Goal: Task Accomplishment & Management: Manage account settings

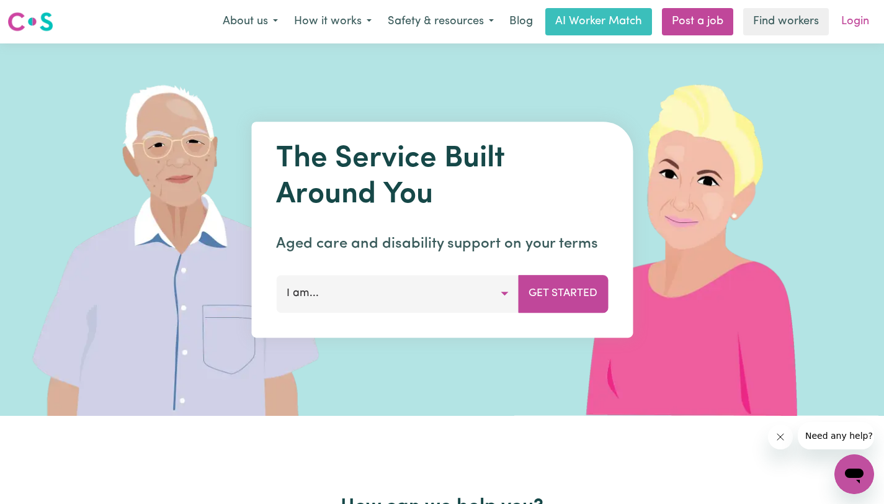
click at [850, 24] on link "Login" at bounding box center [854, 21] width 43 height 27
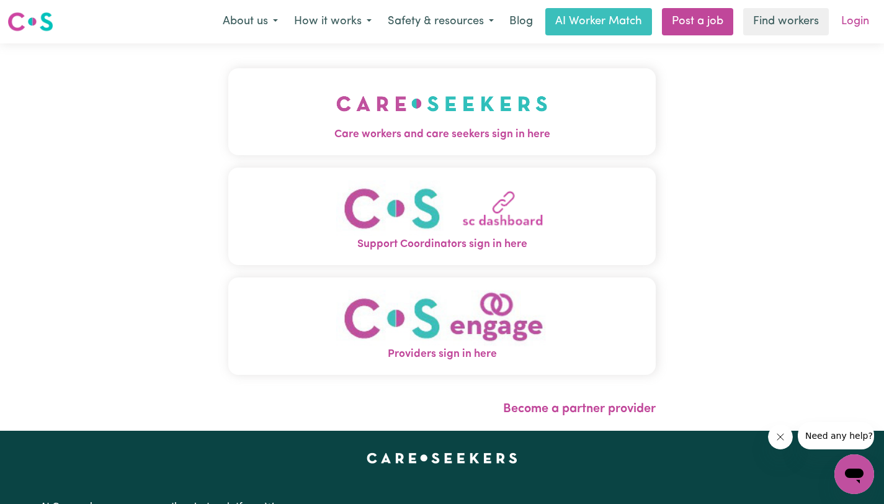
click at [851, 19] on link "Login" at bounding box center [854, 21] width 43 height 27
click at [484, 123] on img "Care workers and care seekers sign in here" at bounding box center [441, 104] width 211 height 46
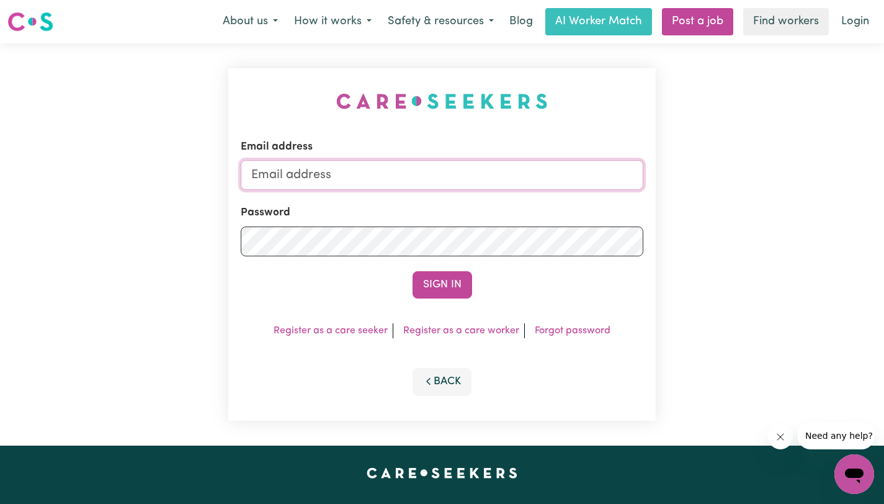
type input "[EMAIL_ADDRESS][DOMAIN_NAME]"
click at [460, 287] on button "Sign In" at bounding box center [442, 284] width 60 height 27
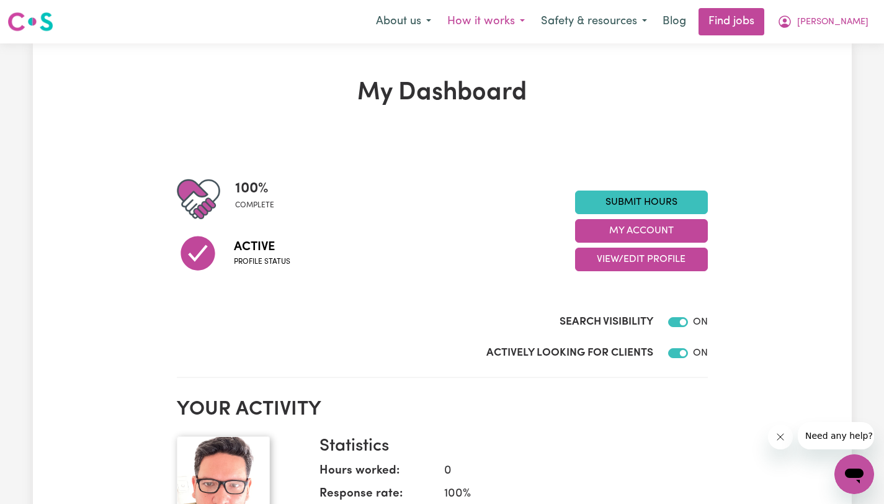
click at [533, 17] on button "How it works" at bounding box center [486, 22] width 94 height 26
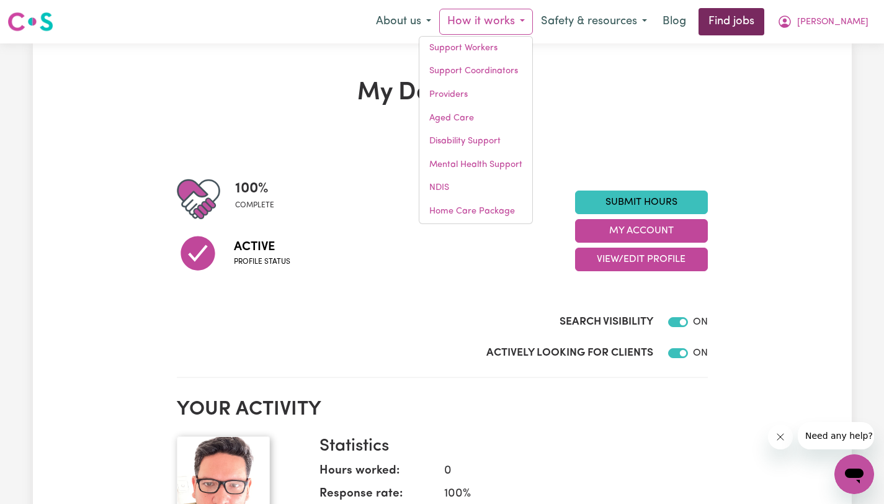
click at [763, 26] on link "Find jobs" at bounding box center [731, 21] width 66 height 27
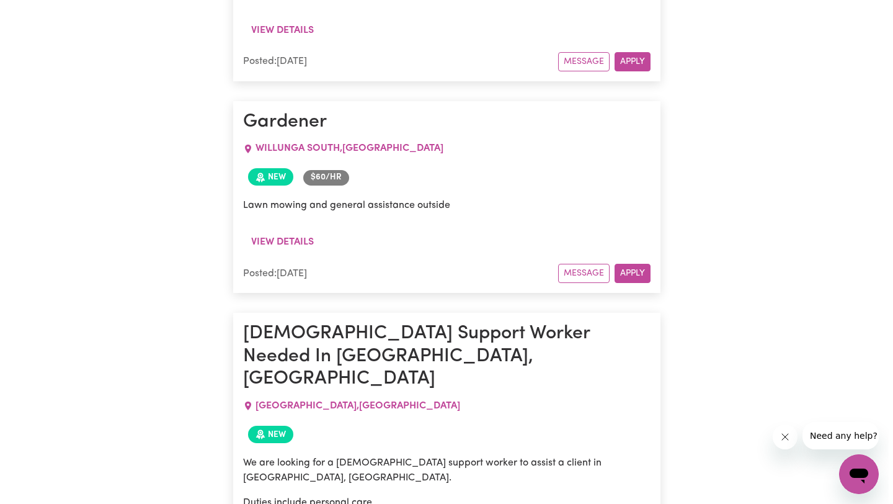
scroll to position [847, 0]
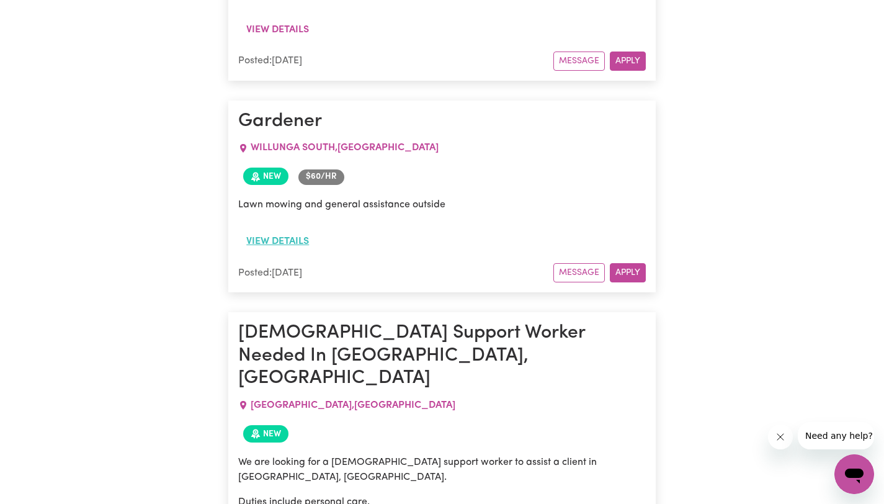
click at [289, 229] on button "View details" at bounding box center [277, 241] width 79 height 24
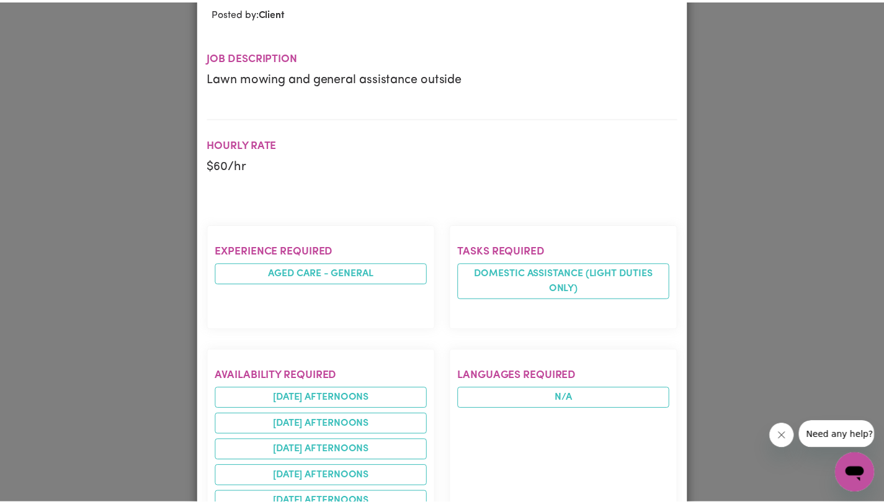
scroll to position [0, 0]
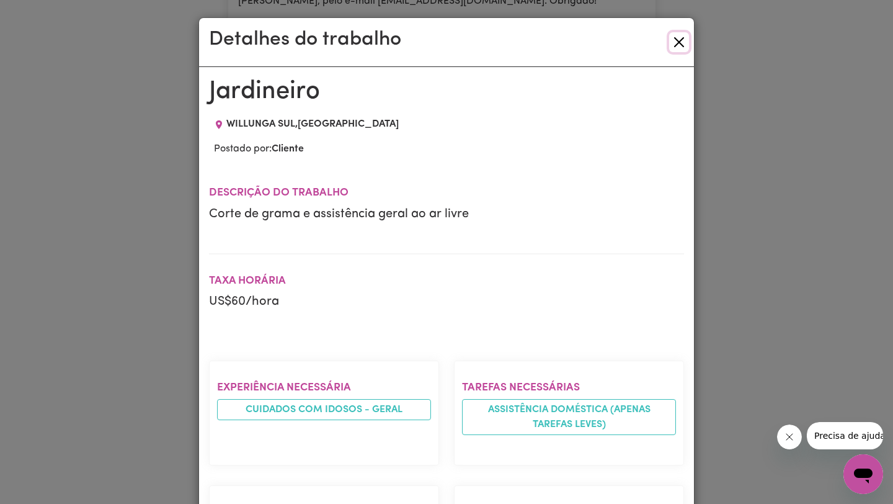
click at [672, 39] on button "Fechar" at bounding box center [679, 42] width 20 height 20
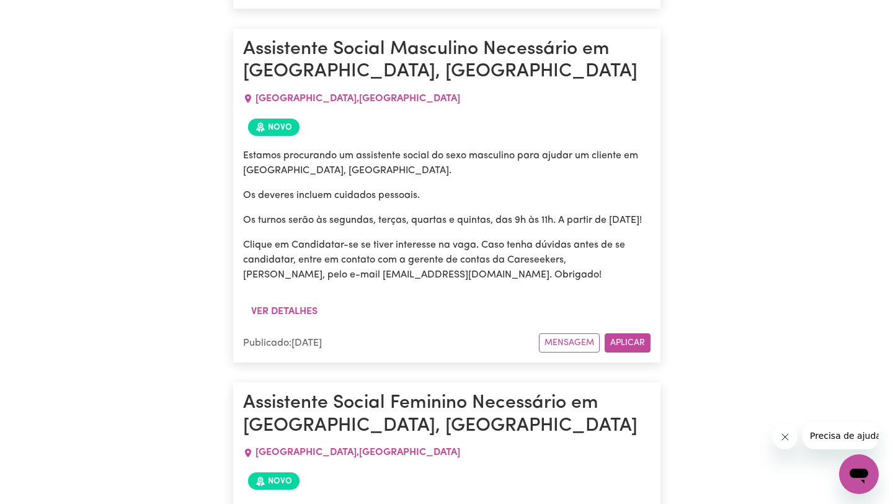
scroll to position [1154, 0]
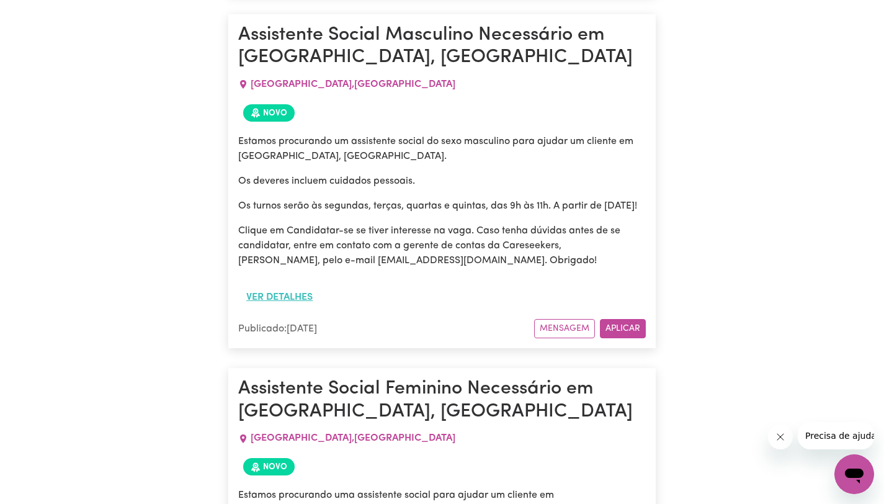
click at [280, 285] on button "Ver detalhes" at bounding box center [279, 297] width 82 height 24
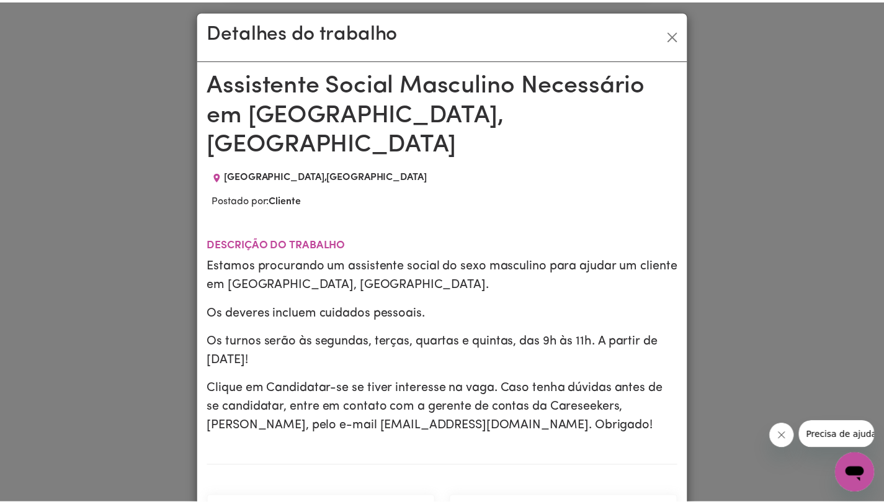
scroll to position [0, 0]
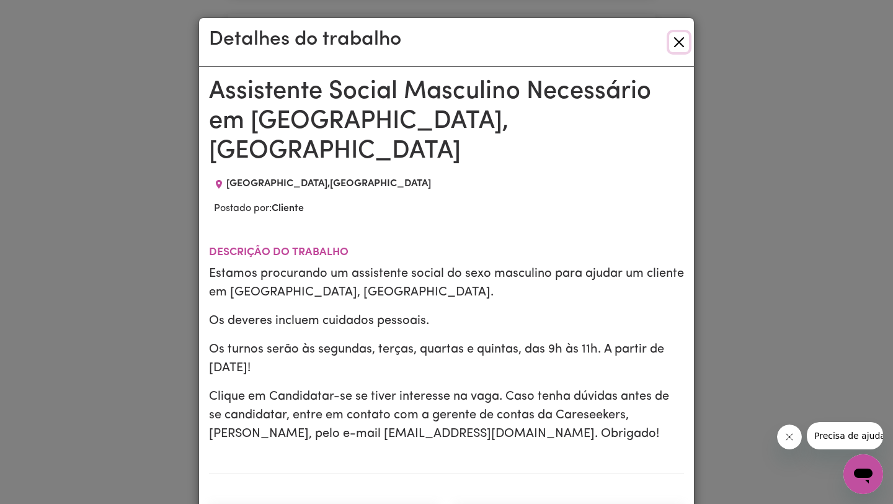
click at [672, 43] on button "Fechar" at bounding box center [679, 42] width 20 height 20
